Goal: Information Seeking & Learning: Find specific fact

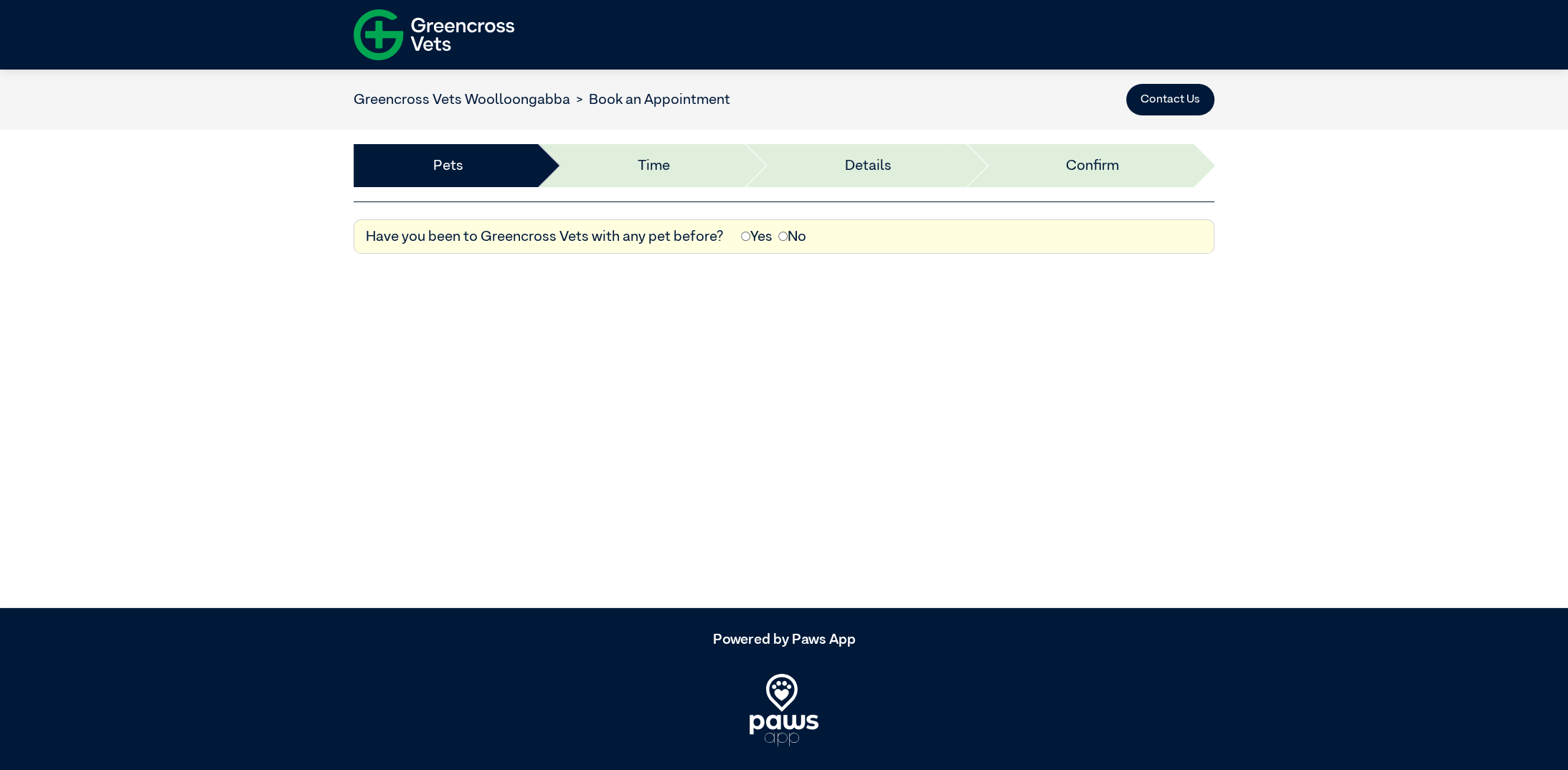
click at [502, 106] on link "Greencross Vets Woolloongabba" at bounding box center [462, 100] width 217 height 15
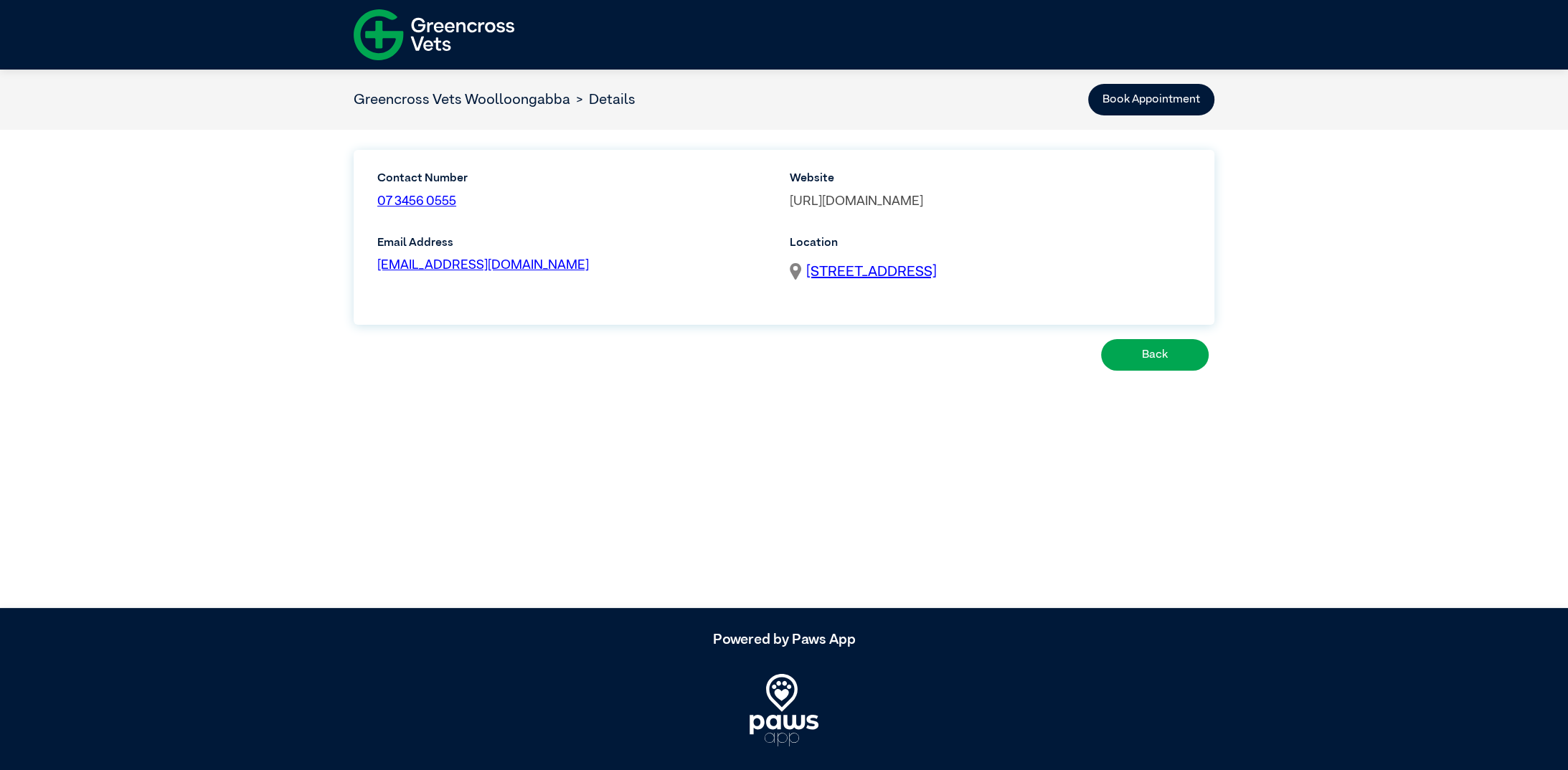
click at [924, 204] on link "[URL][DOMAIN_NAME]" at bounding box center [857, 201] width 133 height 13
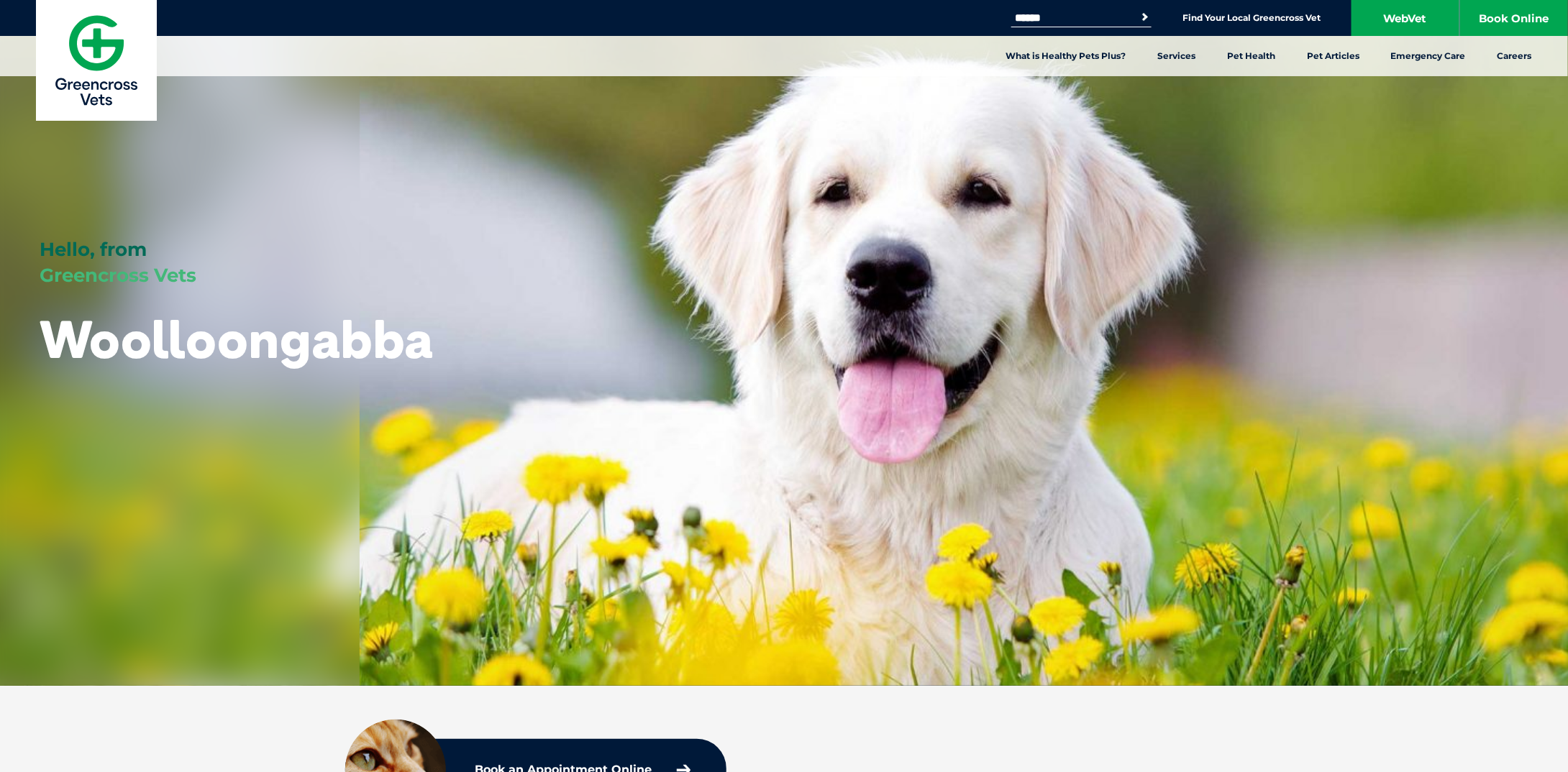
click at [1089, 14] on input "Search for:" at bounding box center [1072, 18] width 122 height 12
type input "*****"
click at [1137, 10] on button "Search" at bounding box center [1145, 18] width 15 height 15
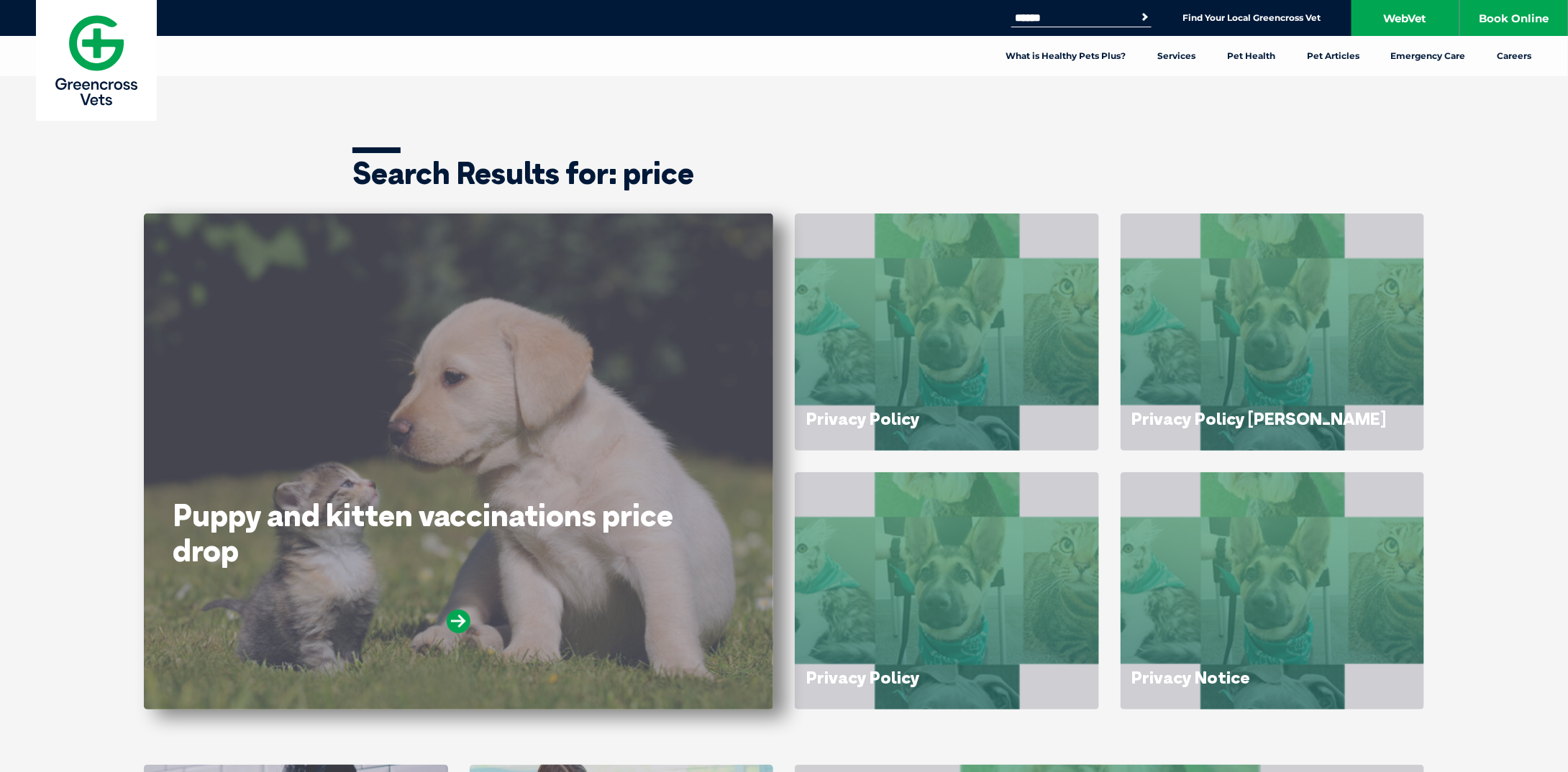
click at [603, 502] on link "Puppy and kitten vaccinations price drop" at bounding box center [422, 532] width 500 height 73
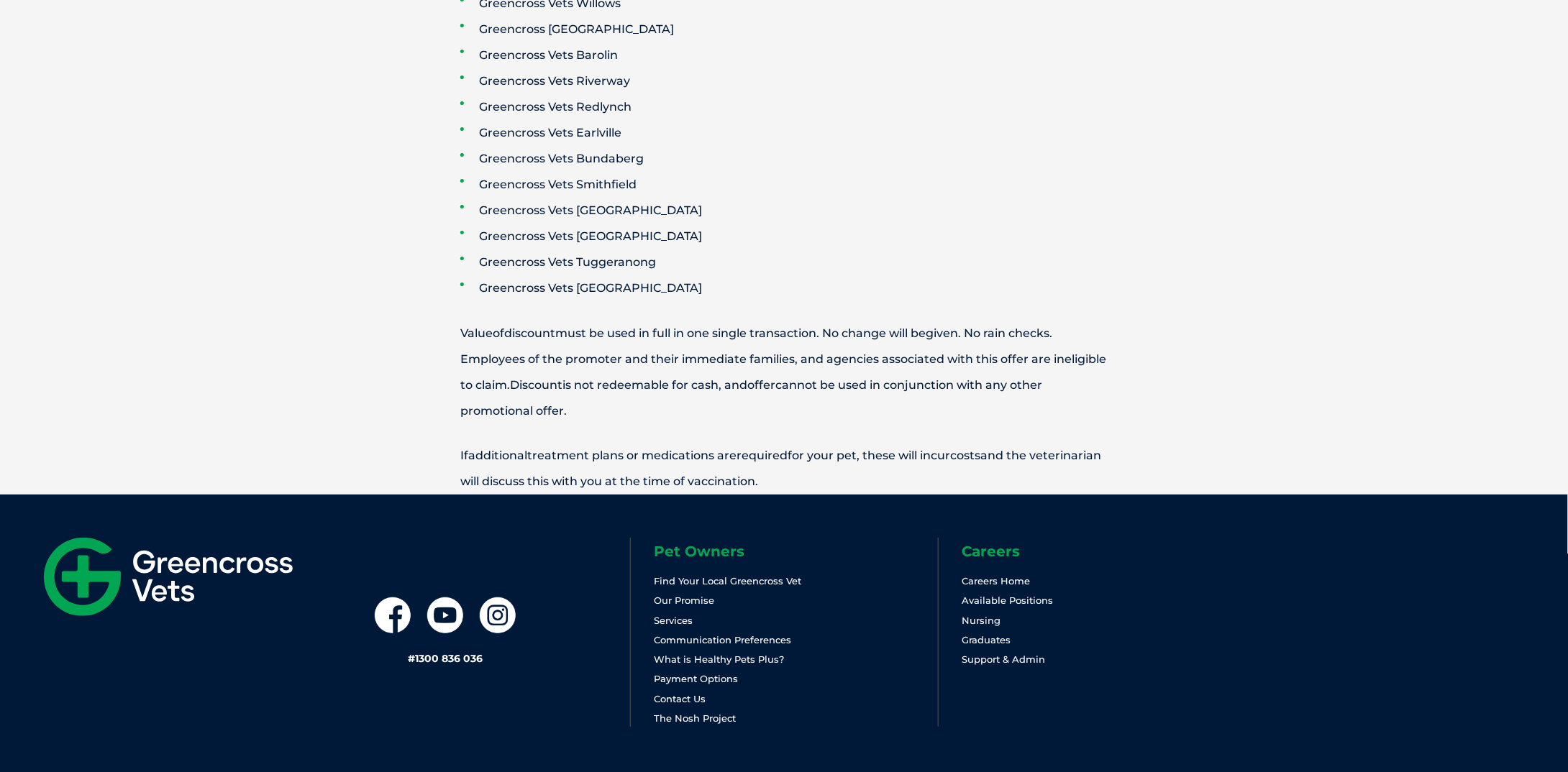
scroll to position [2763, 0]
